Goal: Task Accomplishment & Management: Use online tool/utility

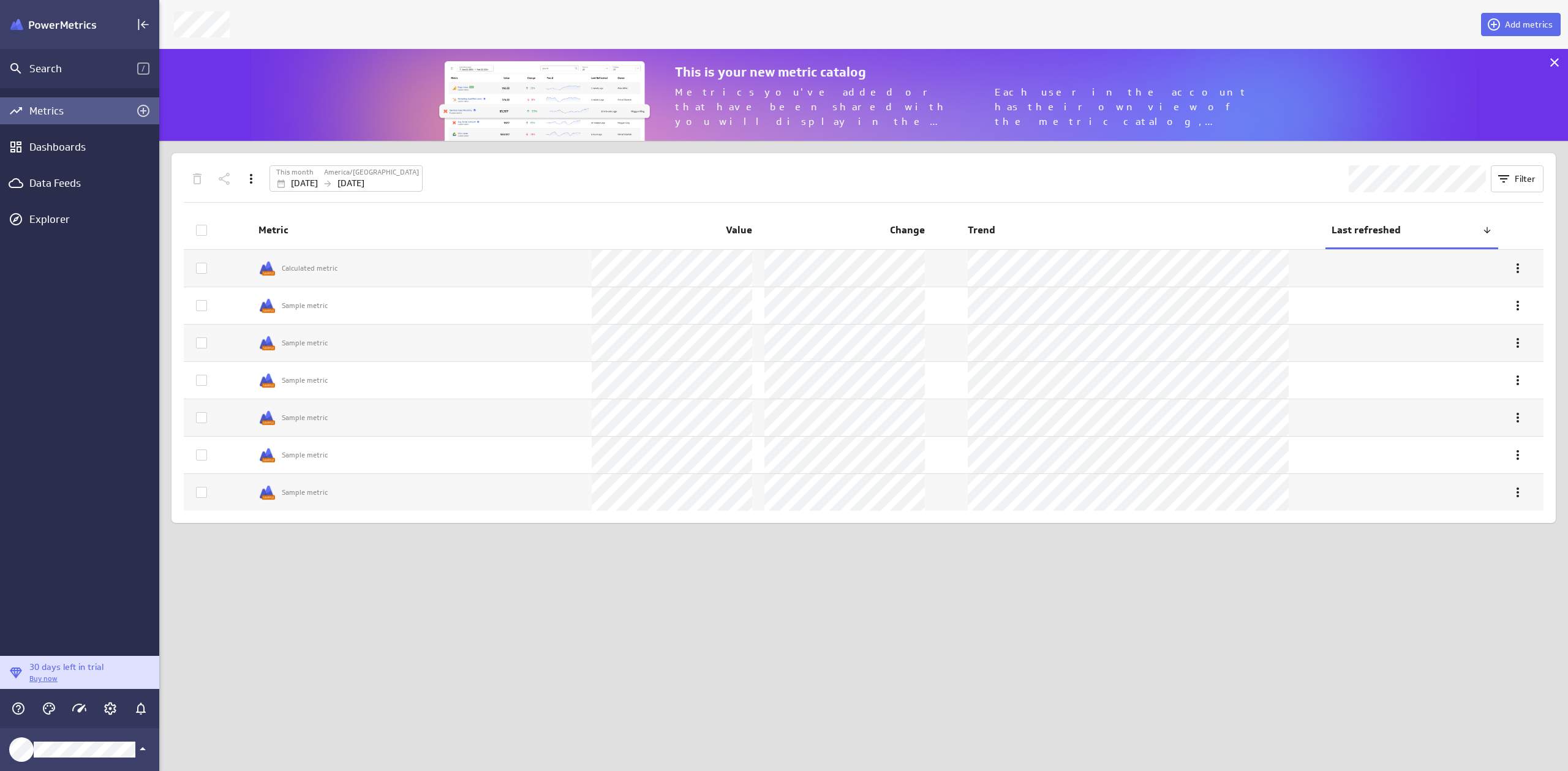
scroll to position [781, 1418]
click at [23, 707] on icon "Help & PowerMetrics Assistant" at bounding box center [18, 707] width 15 height 15
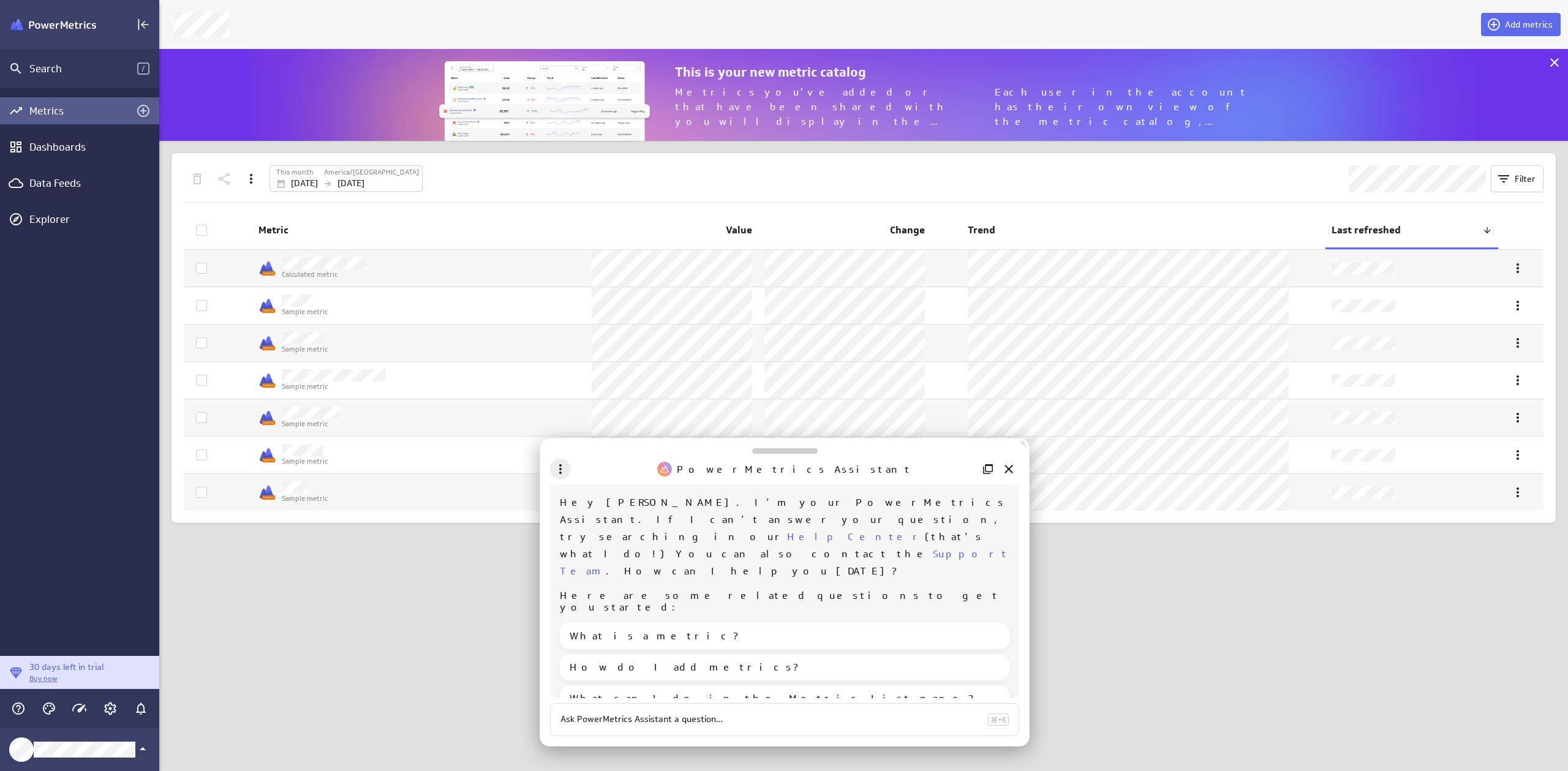
click at [557, 471] on icon "More Actions" at bounding box center [560, 468] width 15 height 15
click at [578, 595] on p "What's new" at bounding box center [599, 597] width 46 height 13
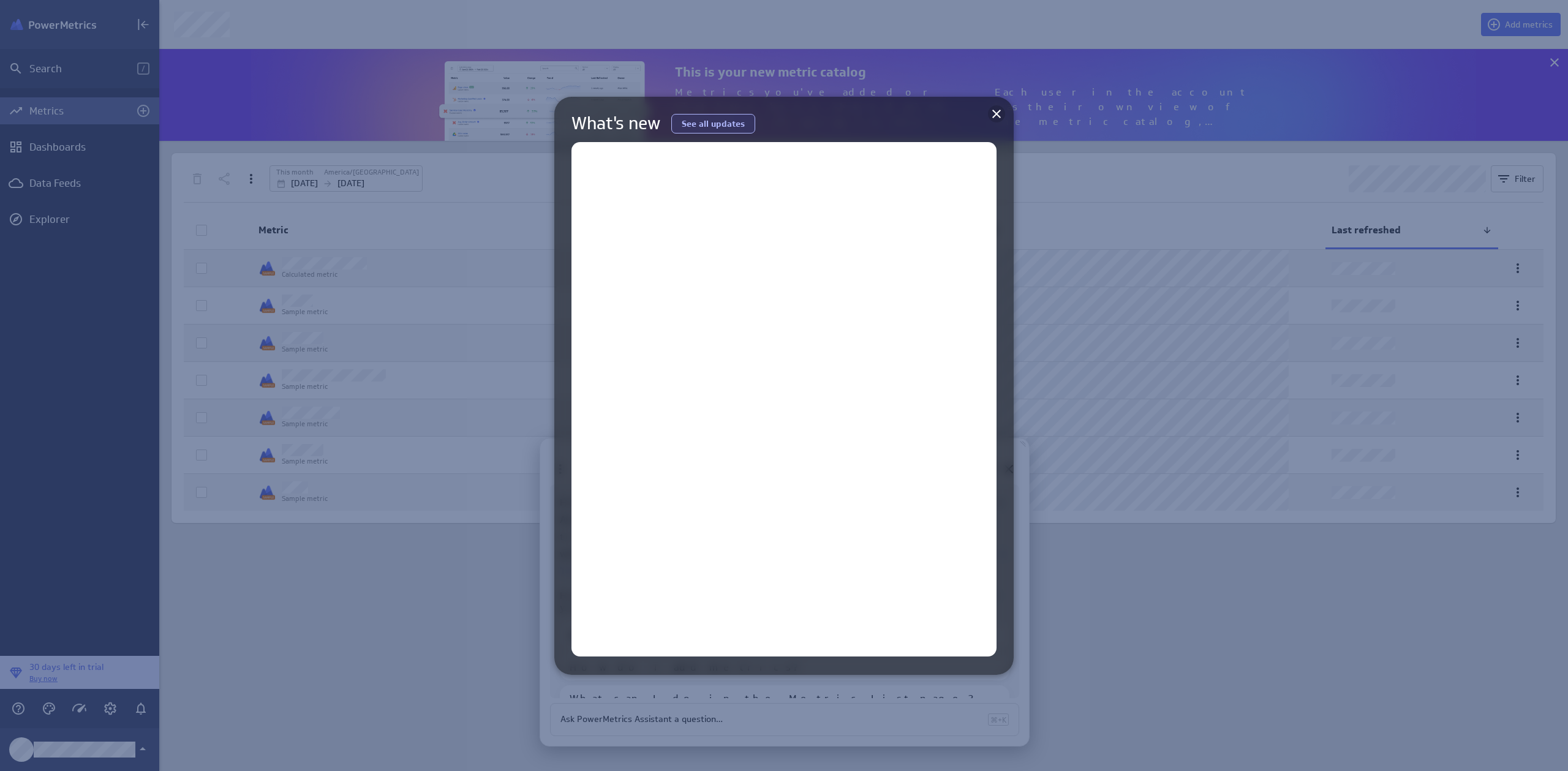
click at [998, 116] on icon at bounding box center [996, 113] width 9 height 9
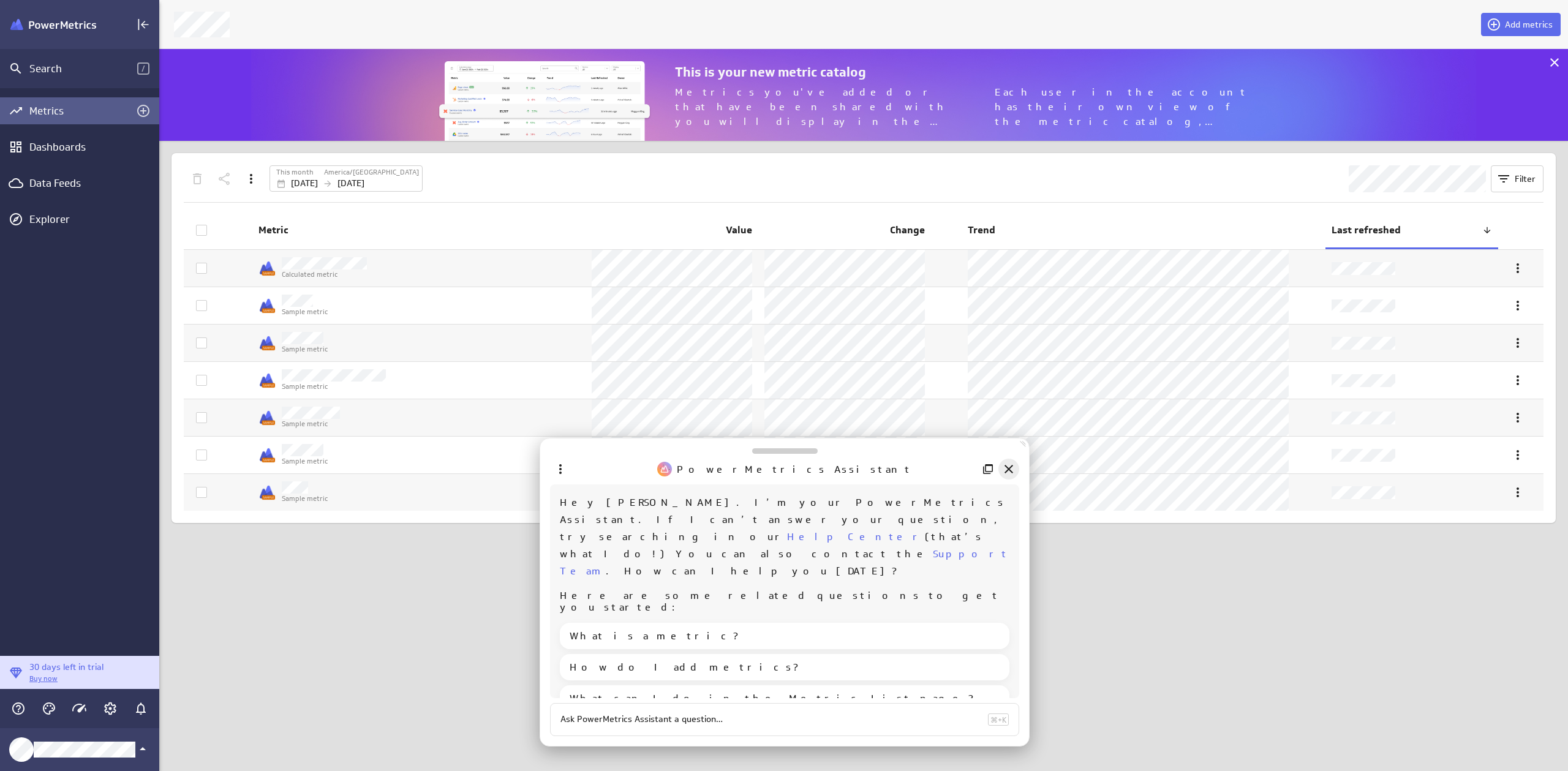
click at [1004, 468] on icon "Close" at bounding box center [1008, 468] width 15 height 15
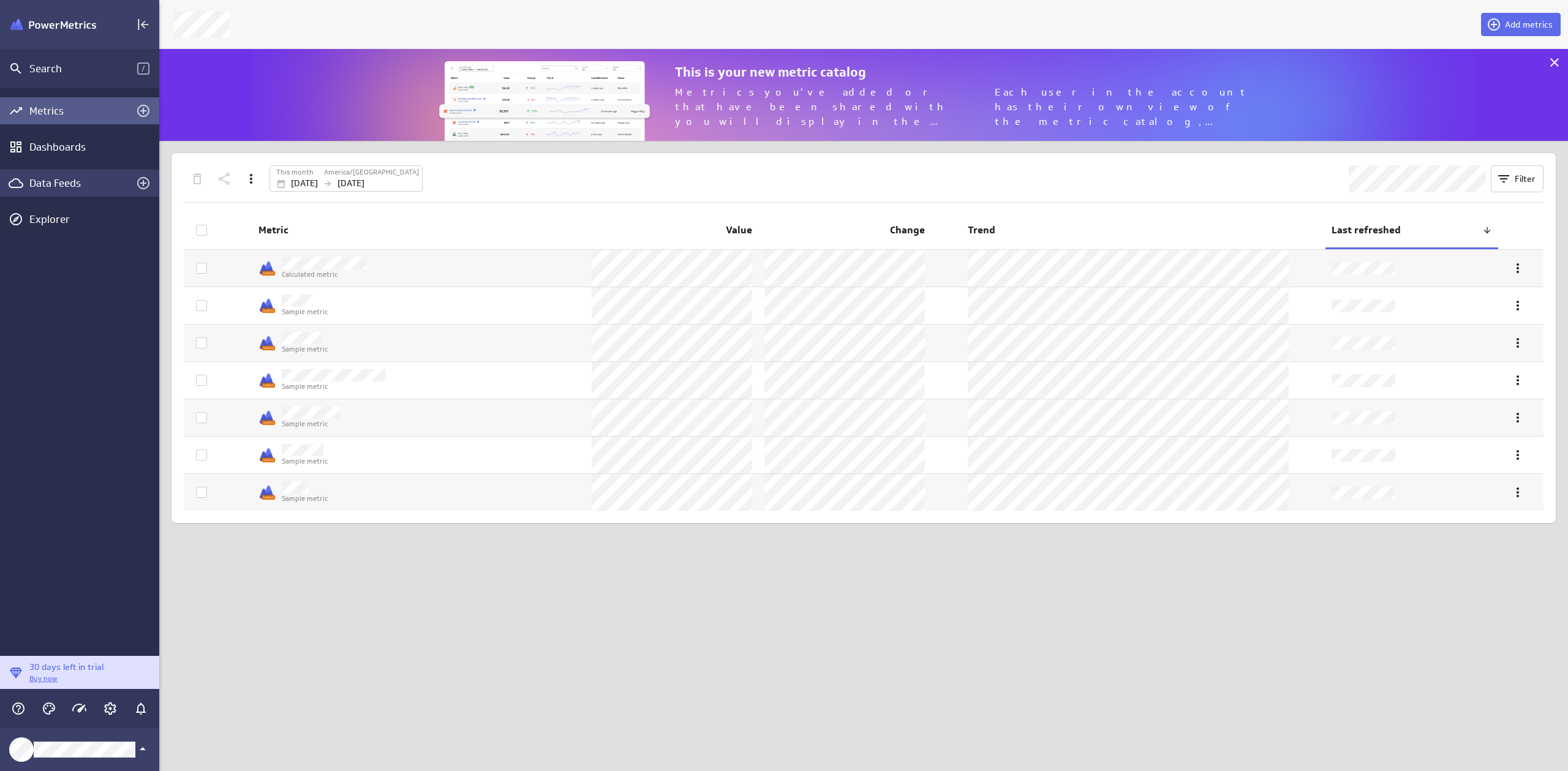
click at [70, 182] on div "Data Feeds" at bounding box center [79, 184] width 100 height 14
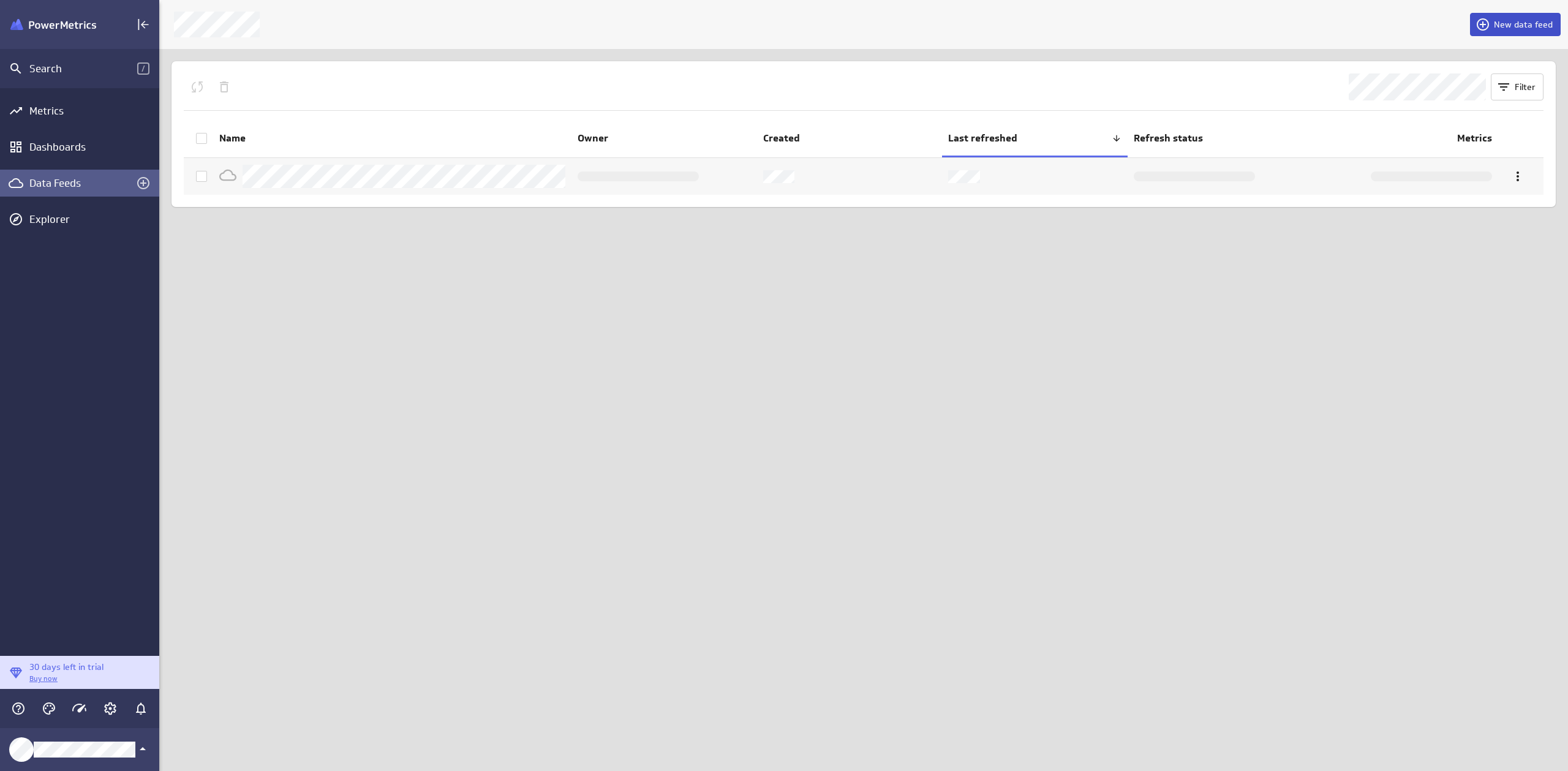
click at [1532, 27] on span "New data feed" at bounding box center [1522, 24] width 59 height 11
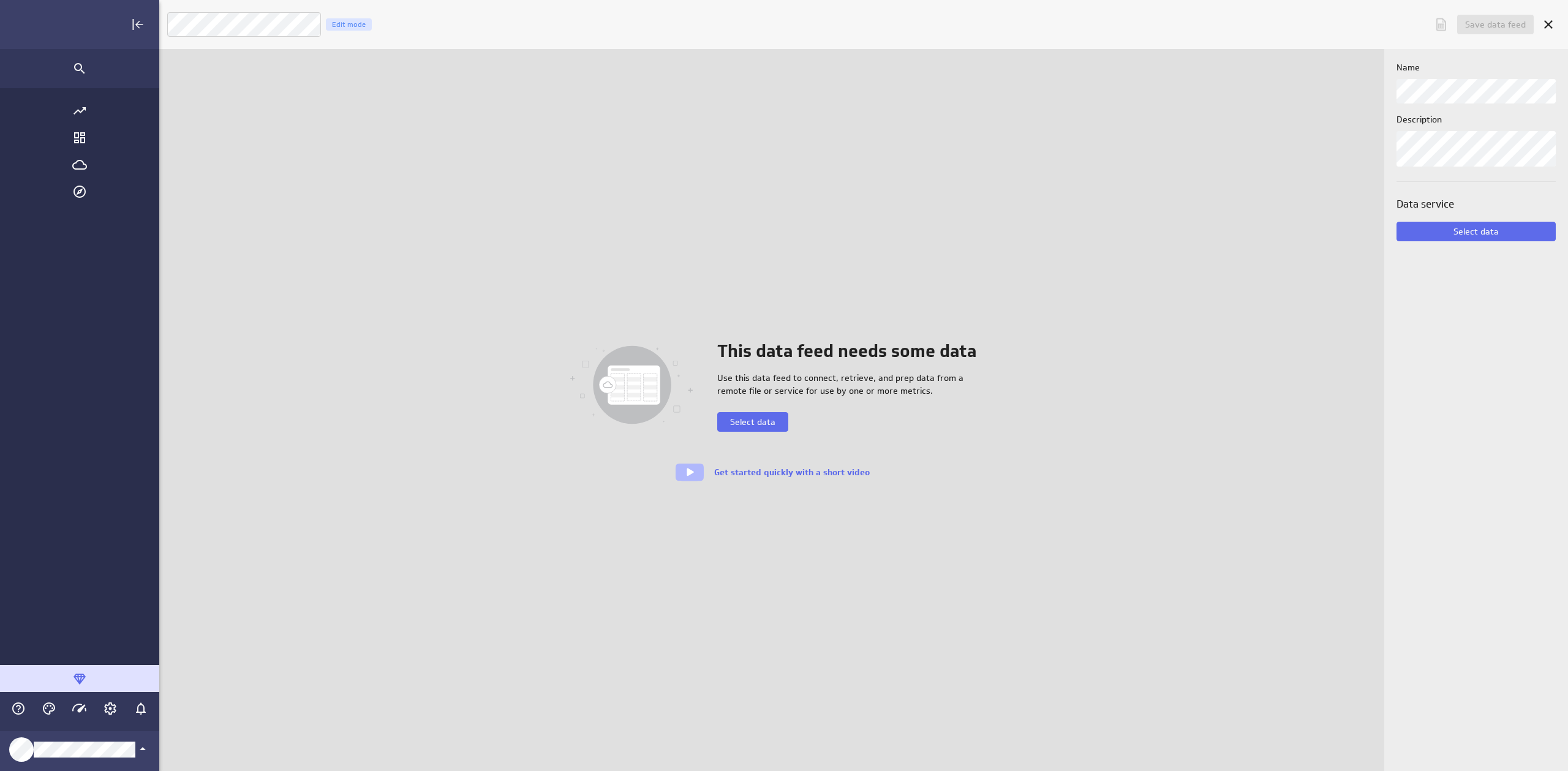
scroll to position [781, 1534]
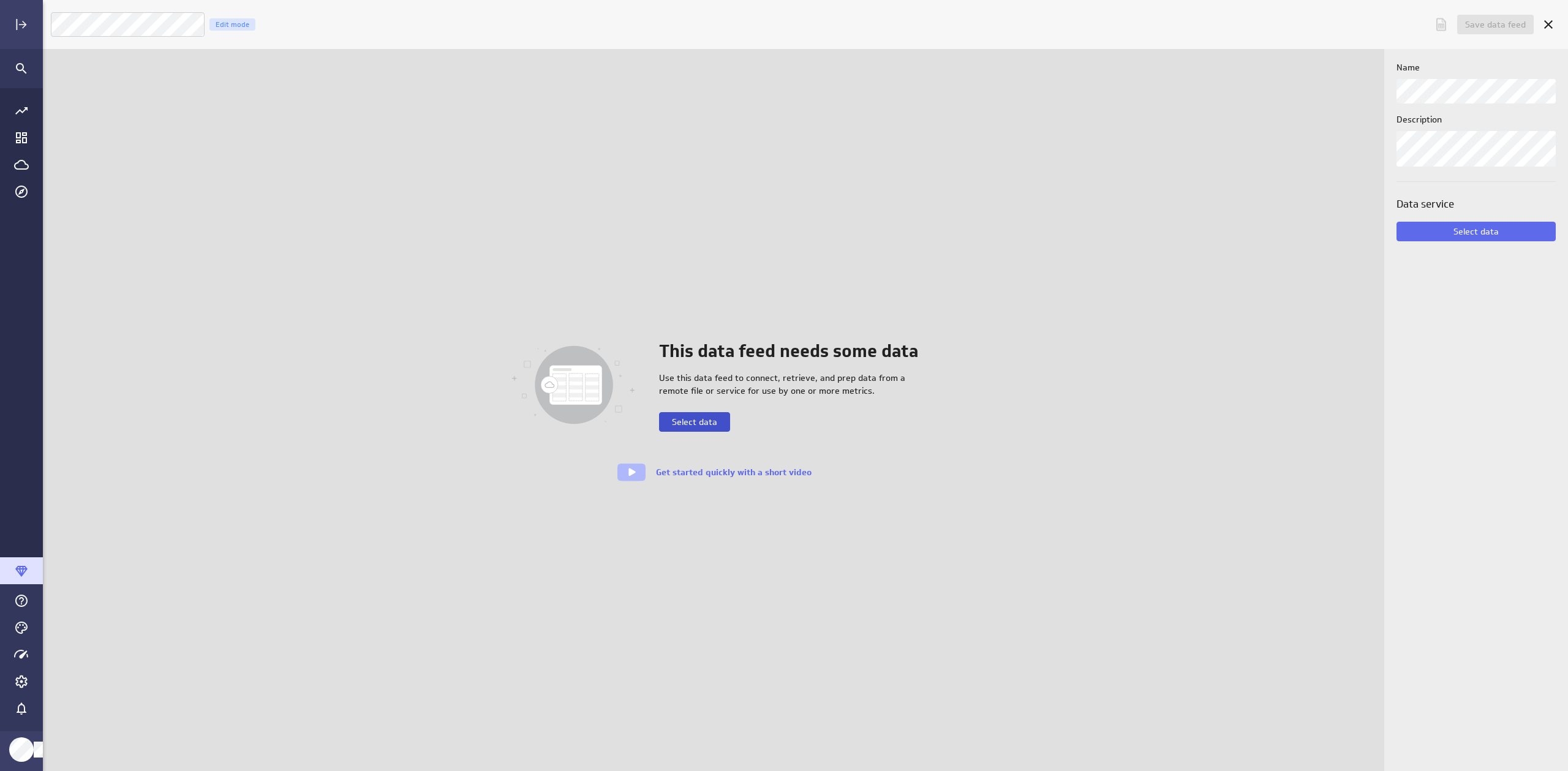
click at [716, 427] on span "Select data" at bounding box center [695, 422] width 46 height 11
click at [709, 424] on span "Select data" at bounding box center [695, 422] width 46 height 11
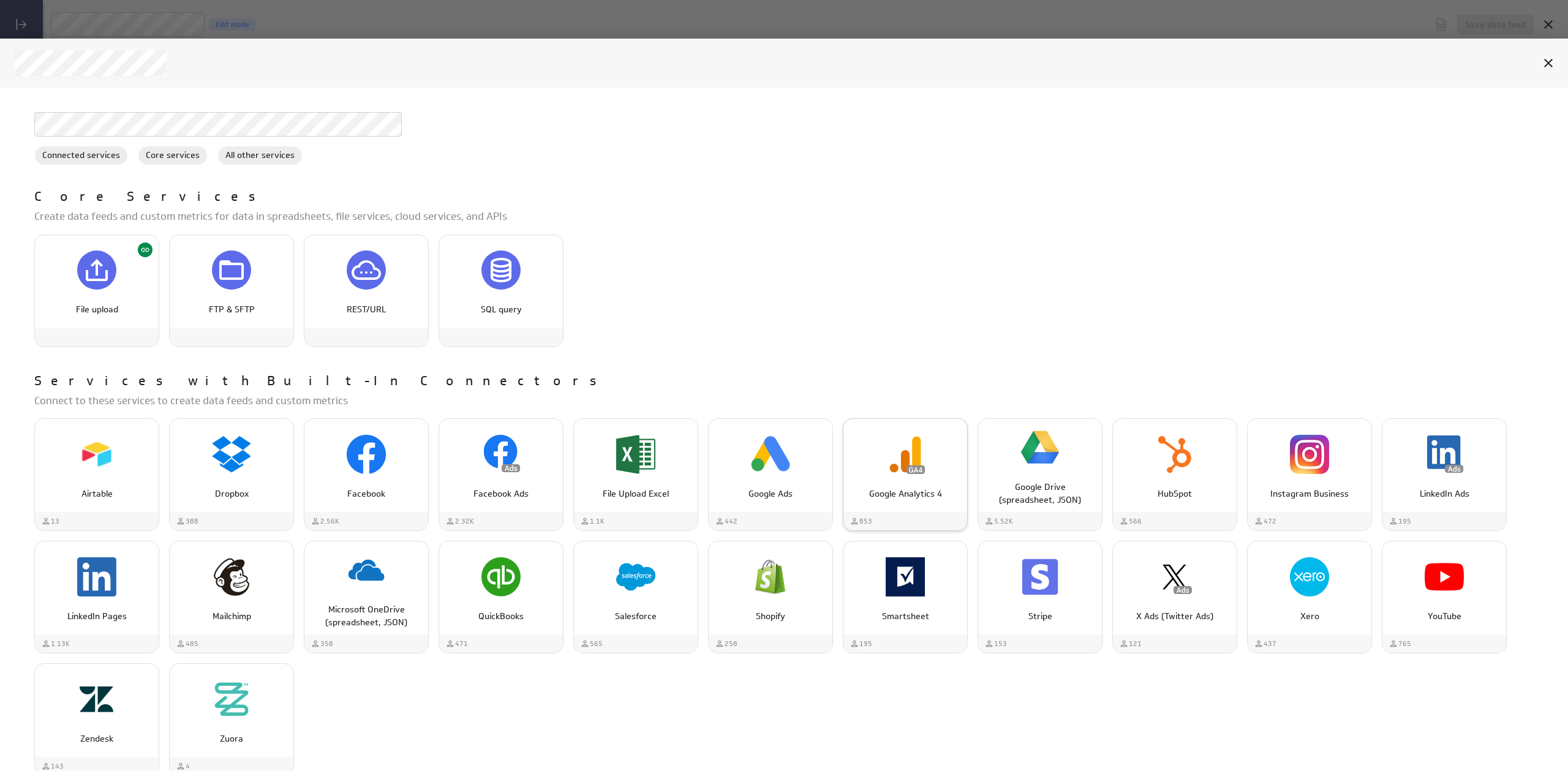
click at [919, 462] on img "Google Analytics 4" at bounding box center [904, 453] width 39 height 39
